Goal: Task Accomplishment & Management: Use online tool/utility

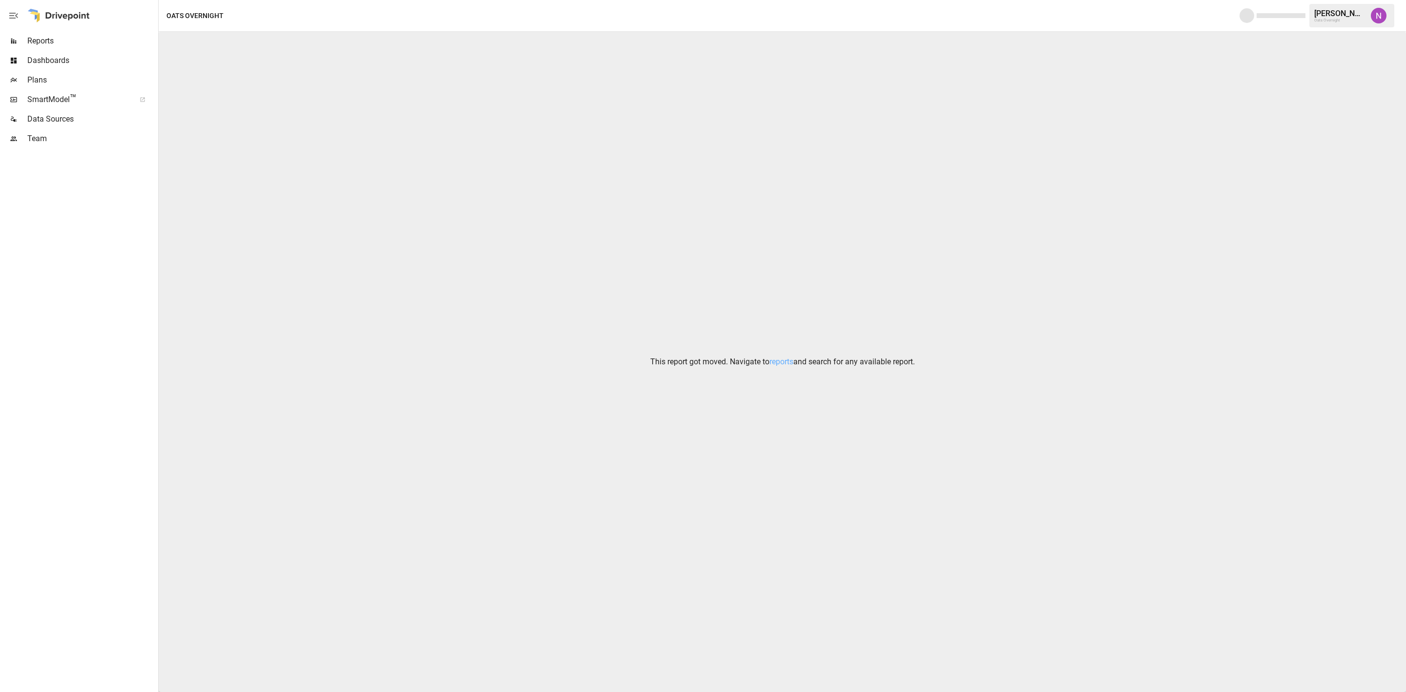
click at [75, 97] on span "™" at bounding box center [73, 98] width 7 height 12
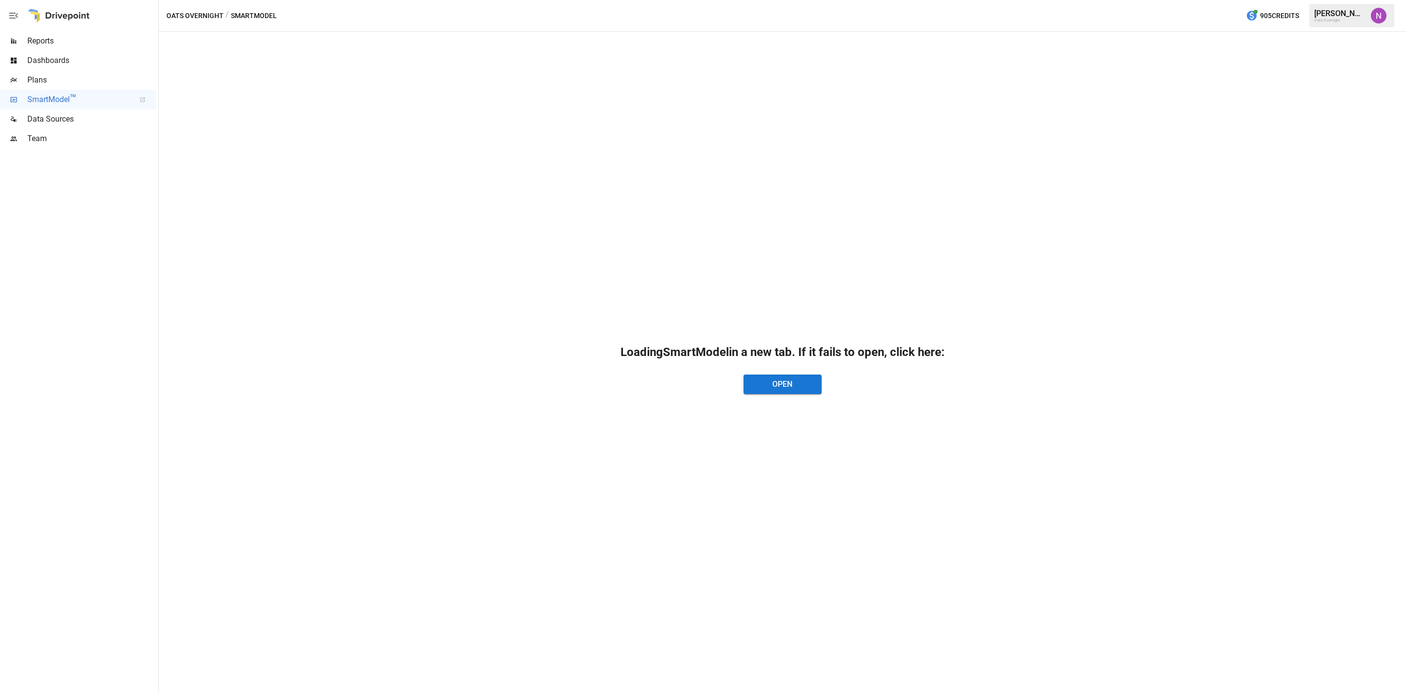
click at [73, 73] on div "Plans" at bounding box center [78, 80] width 156 height 20
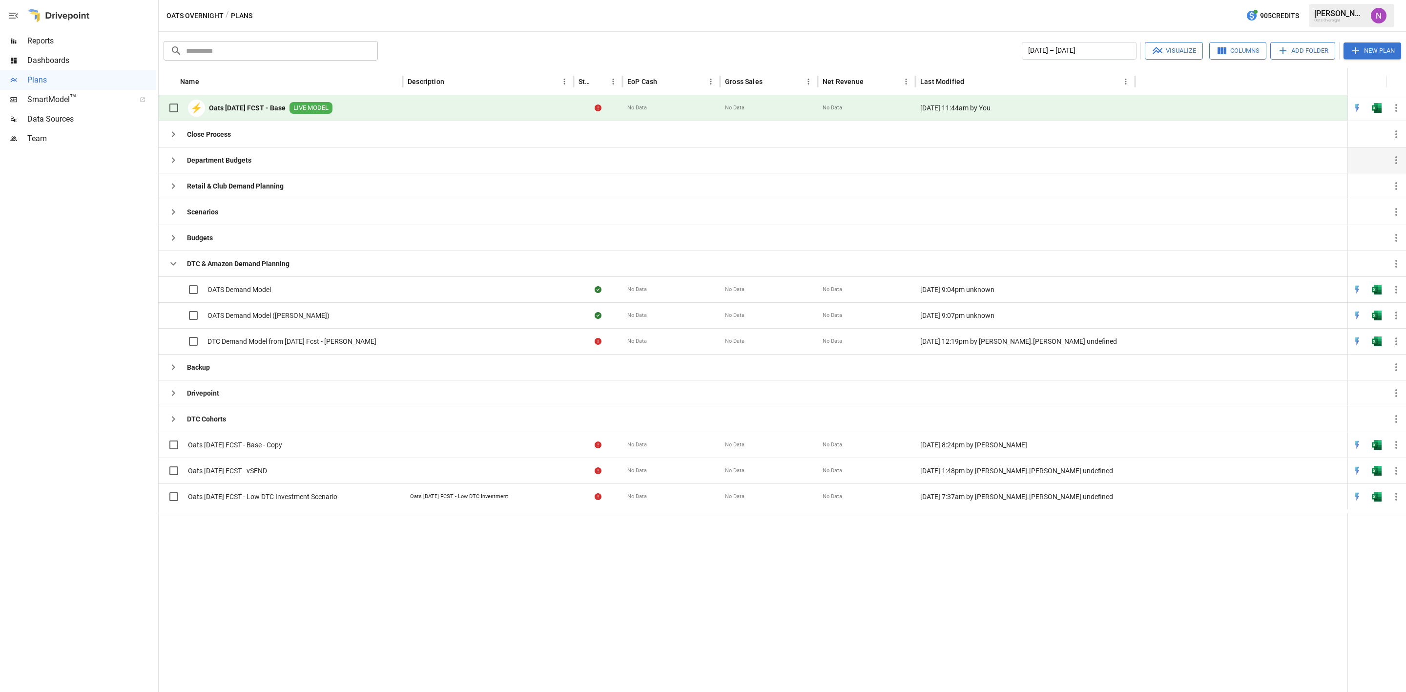
click at [164, 163] on button "button" at bounding box center [174, 160] width 20 height 20
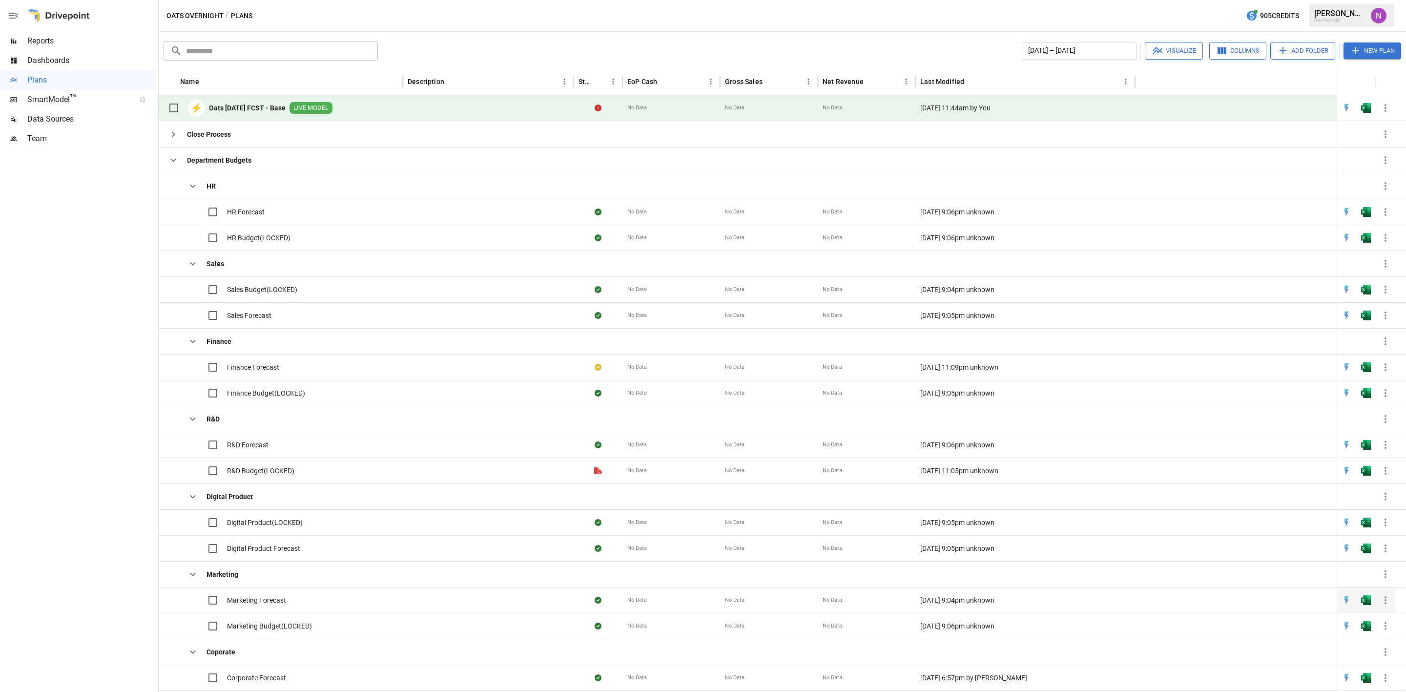
click at [262, 605] on span "Marketing Forecast" at bounding box center [256, 600] width 59 height 10
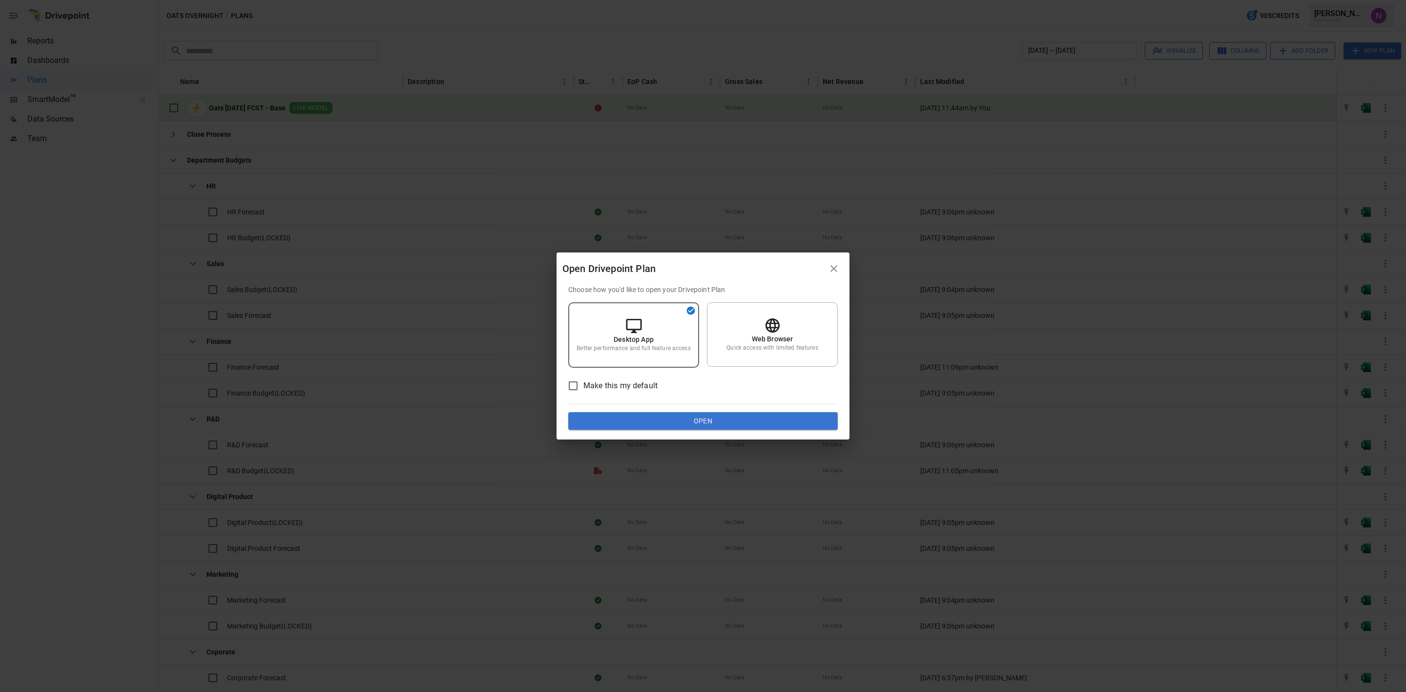
click at [752, 300] on div "Choose how you'd like to open your Drivepoint Plan Desktop App Better performan…" at bounding box center [702, 357] width 269 height 145
click at [750, 348] on p "Quick access with limited features" at bounding box center [771, 348] width 91 height 8
click at [743, 407] on div "Choose how you'd like to open your Drivepoint Plan Desktop App Better performan…" at bounding box center [702, 357] width 269 height 145
click at [744, 417] on button "Open" at bounding box center [702, 421] width 269 height 18
